Goal: Navigation & Orientation: Find specific page/section

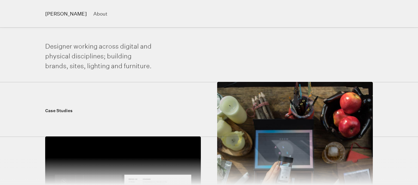
click at [60, 13] on link "[PERSON_NAME]" at bounding box center [69, 13] width 48 height 5
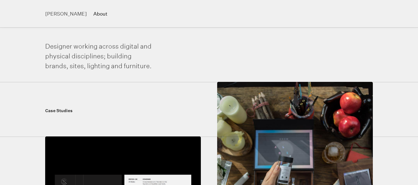
click at [93, 16] on link "About" at bounding box center [103, 14] width 21 height 8
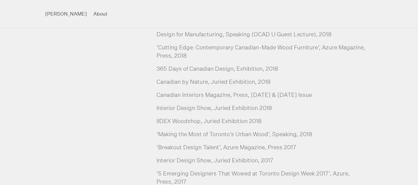
scroll to position [1133, 0]
